Goal: Information Seeking & Learning: Learn about a topic

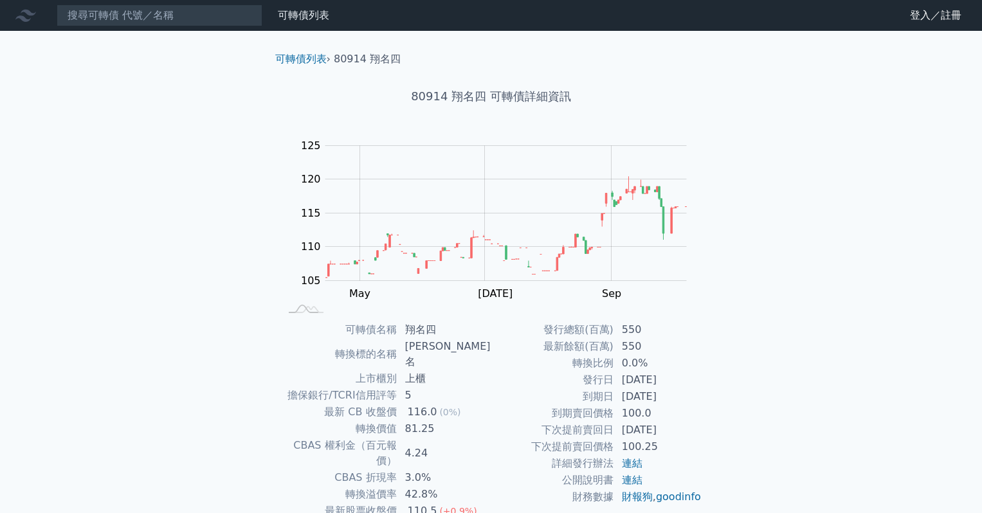
scroll to position [82, 0]
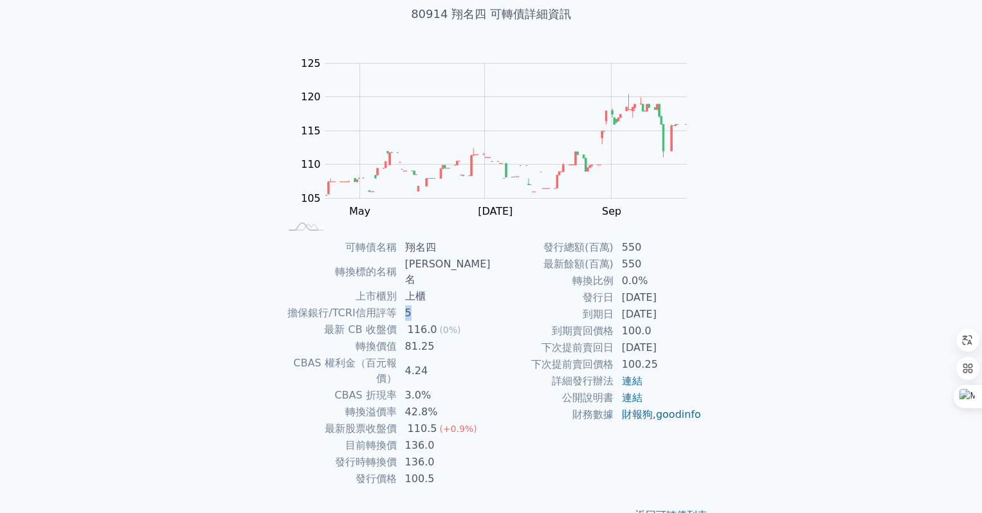
drag, startPoint x: 410, startPoint y: 298, endPoint x: 416, endPoint y: 297, distance: 6.5
click at [416, 305] on td "5" at bounding box center [445, 313] width 94 height 17
click at [634, 399] on link "連結" at bounding box center [632, 398] width 21 height 12
click at [466, 338] on td "81.25" at bounding box center [445, 346] width 94 height 17
click at [719, 349] on div "可轉債列表 › 80914 翔名四 80914 翔名四 可轉債詳細資訊 Zoom Out 105 95 100 105 110 115 120 125 130…" at bounding box center [491, 247] width 494 height 596
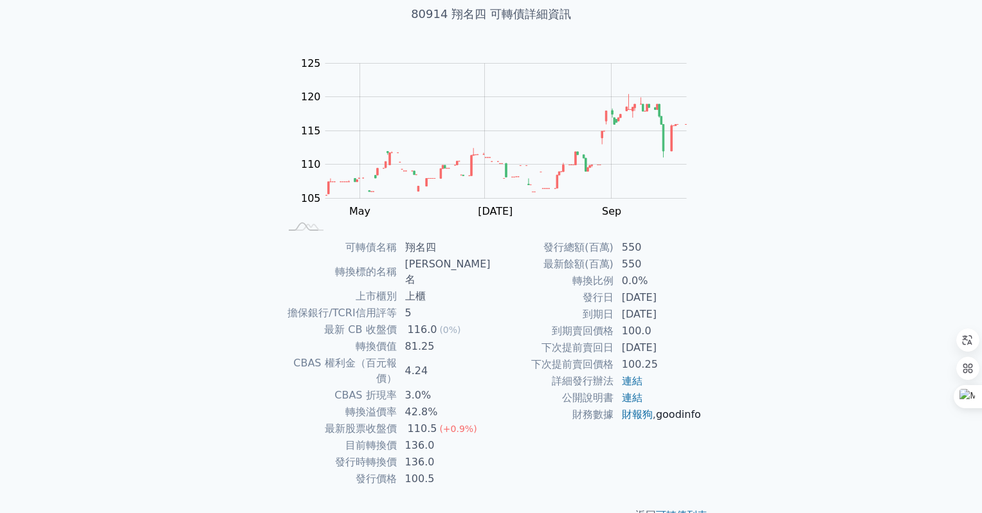
click at [656, 421] on link "goodinfo" at bounding box center [678, 415] width 45 height 12
drag, startPoint x: 627, startPoint y: 383, endPoint x: 620, endPoint y: 381, distance: 7.3
click at [627, 383] on link "連結" at bounding box center [632, 381] width 21 height 12
click at [633, 402] on link "連結" at bounding box center [632, 398] width 21 height 12
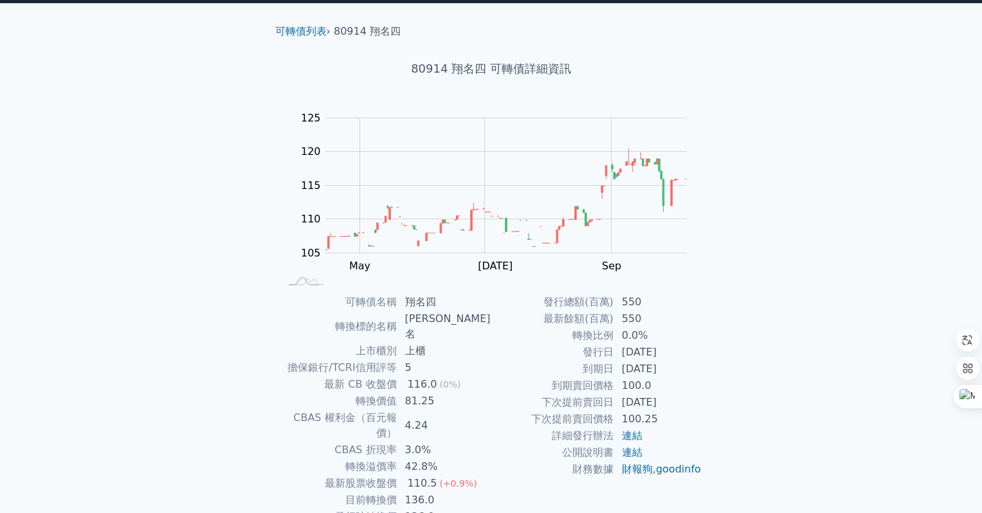
scroll to position [0, 0]
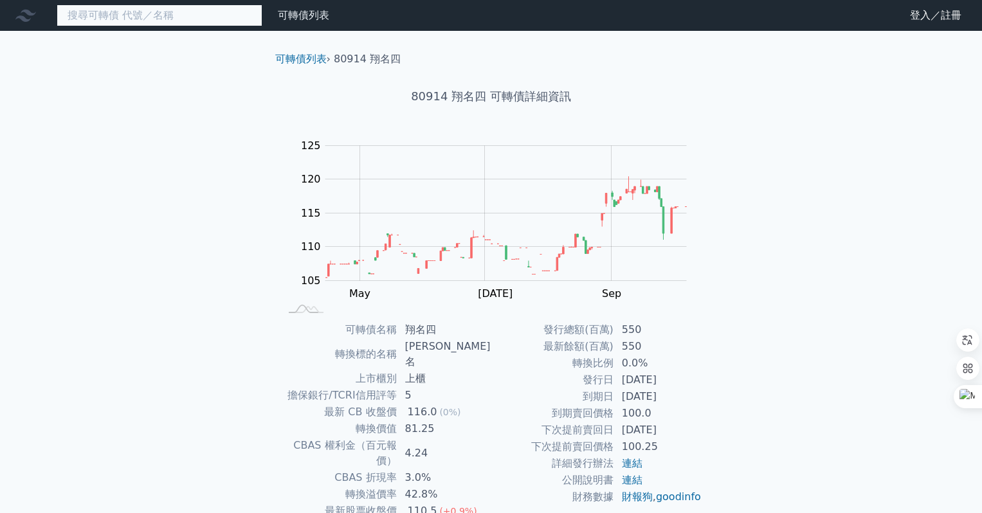
click at [139, 9] on input at bounding box center [160, 16] width 206 height 22
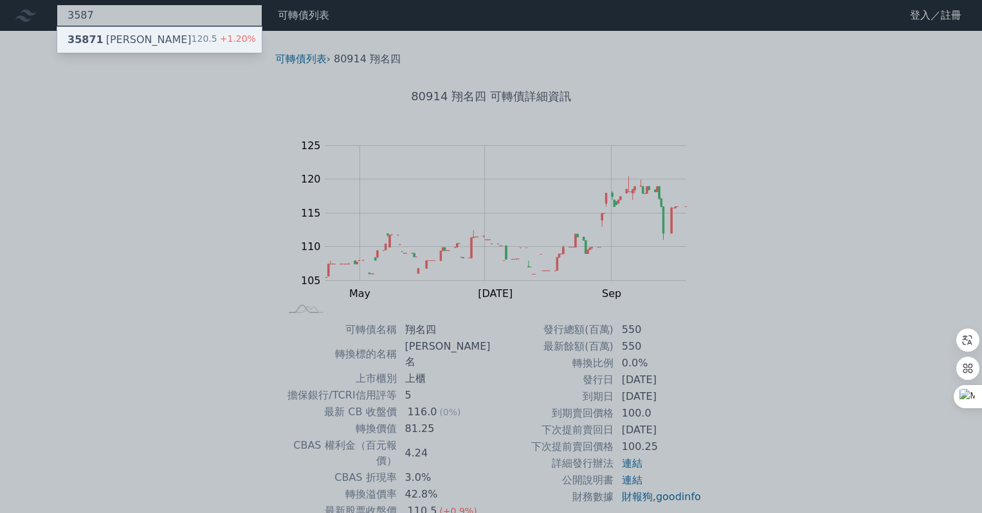
type input "3587"
click at [100, 37] on div "35871 [PERSON_NAME]" at bounding box center [130, 39] width 124 height 15
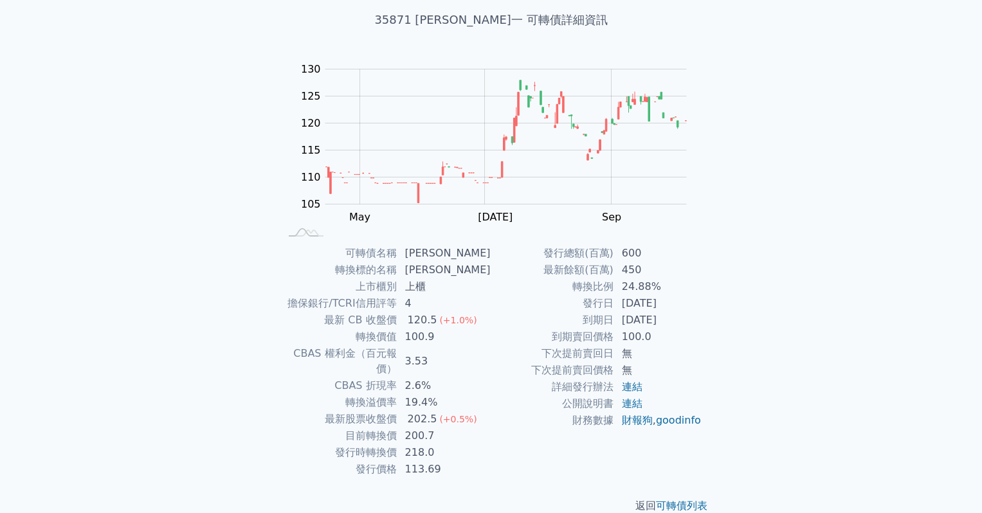
scroll to position [82, 0]
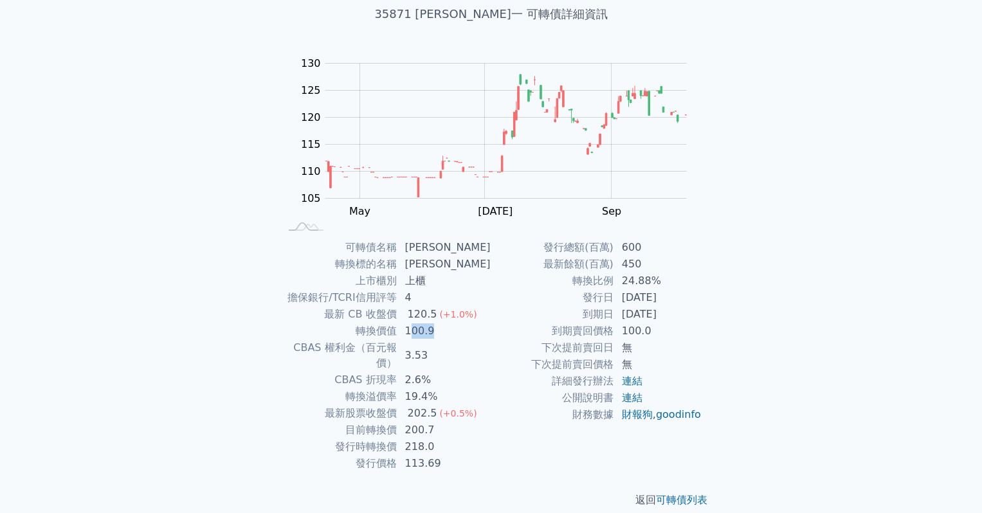
drag, startPoint x: 414, startPoint y: 335, endPoint x: 434, endPoint y: 331, distance: 20.2
click at [434, 331] on td "100.9" at bounding box center [445, 331] width 94 height 17
click at [114, 237] on div "可轉債列表 財務數據 可轉債列表 財務數據 登入／註冊 登入／註冊 可轉債列表 › 35871 [PERSON_NAME] 35871 [PERSON_NAM…" at bounding box center [491, 223] width 982 height 611
click at [656, 421] on link "goodinfo" at bounding box center [678, 415] width 45 height 12
